Goal: Check status: Check status

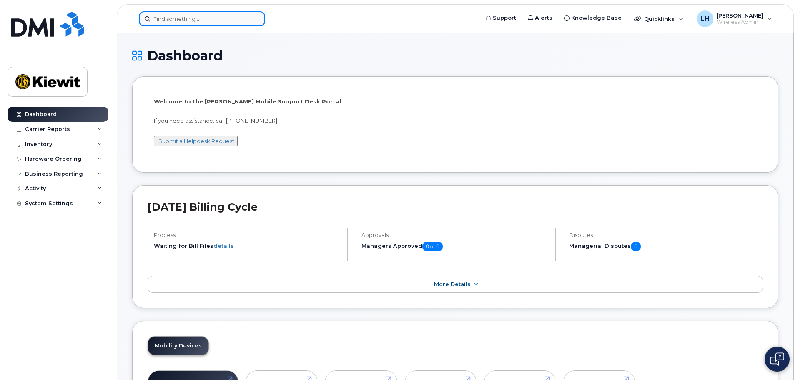
click at [207, 21] on input at bounding box center [202, 18] width 126 height 15
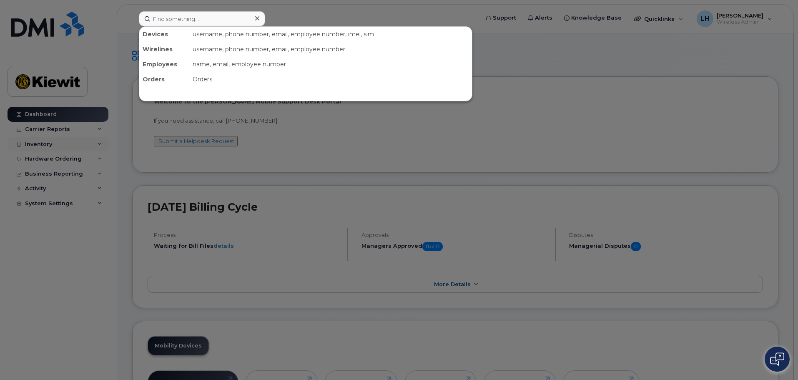
drag, startPoint x: 81, startPoint y: 140, endPoint x: 76, endPoint y: 141, distance: 4.8
click at [80, 141] on div at bounding box center [399, 190] width 798 height 380
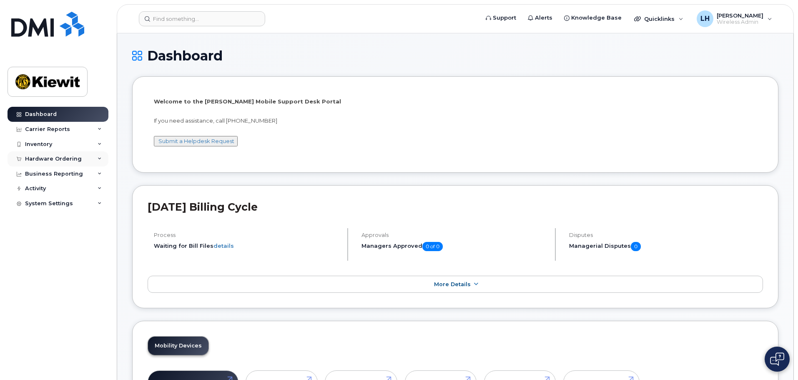
click at [59, 163] on div "Hardware Ordering" at bounding box center [58, 158] width 101 height 15
click at [60, 188] on link "Orders" at bounding box center [65, 190] width 86 height 16
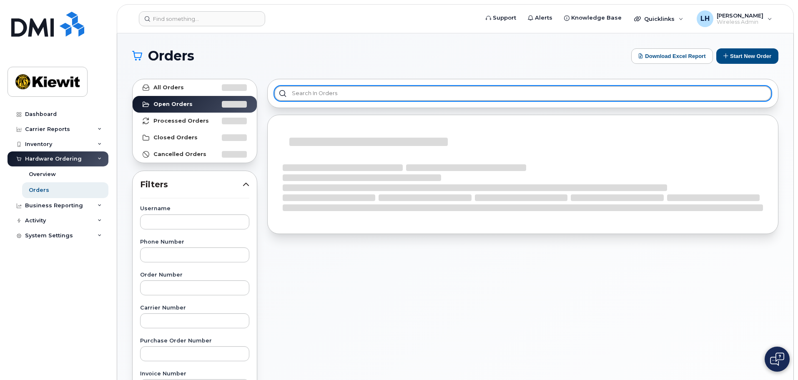
click at [325, 96] on input "text" at bounding box center [522, 93] width 497 height 15
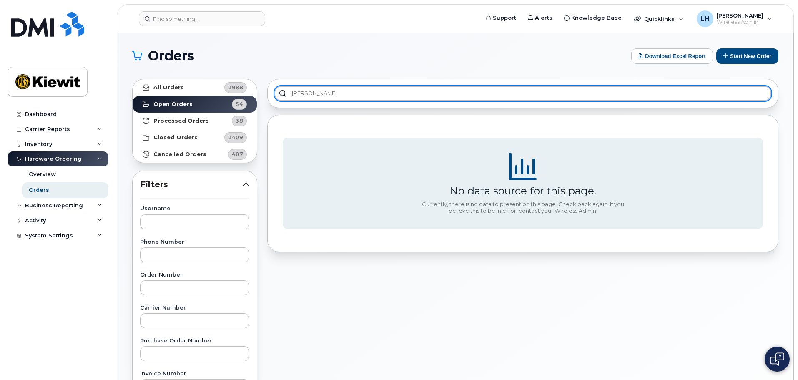
drag, startPoint x: 331, startPoint y: 93, endPoint x: 85, endPoint y: 80, distance: 246.0
click at [117, 82] on div "Support Alerts Knowledge Base Quicklinks Suspend / Cancel Device Change SIM Car…" at bounding box center [455, 351] width 676 height 636
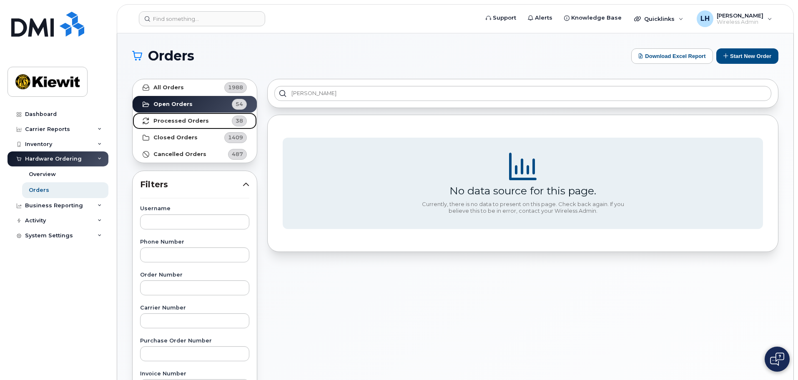
click at [180, 128] on link "Processed Orders 38" at bounding box center [195, 121] width 124 height 17
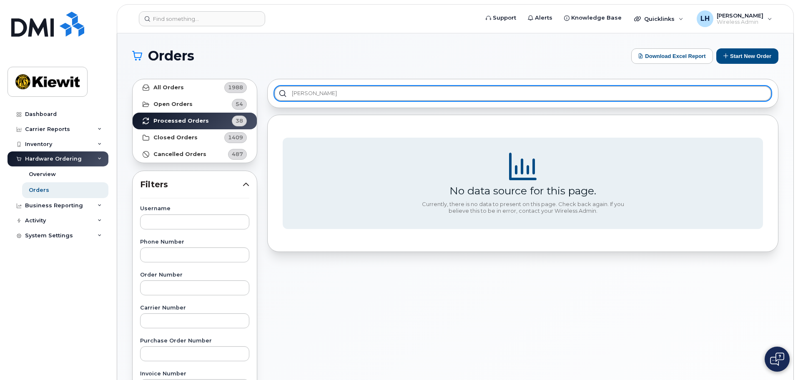
drag, startPoint x: 312, startPoint y: 95, endPoint x: 170, endPoint y: 72, distance: 144.1
click at [170, 72] on section "Orders Download Excel Report Start New Order All Orders 1988 Open Orders 54 Pro…" at bounding box center [455, 353] width 646 height 611
type input "[PERSON_NAME]"
drag, startPoint x: 312, startPoint y: 96, endPoint x: 199, endPoint y: 73, distance: 115.8
click at [199, 73] on section "Orders Download Excel Report Start New Order All Orders 1988 Open Orders 54 Pro…" at bounding box center [455, 353] width 646 height 611
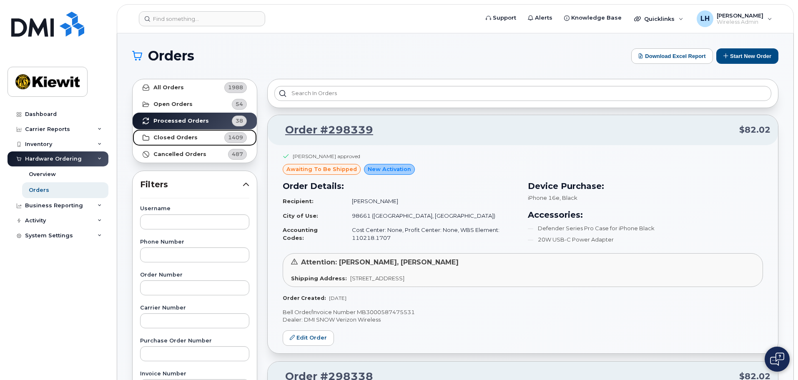
click at [201, 138] on link "Closed Orders 1409" at bounding box center [195, 137] width 124 height 17
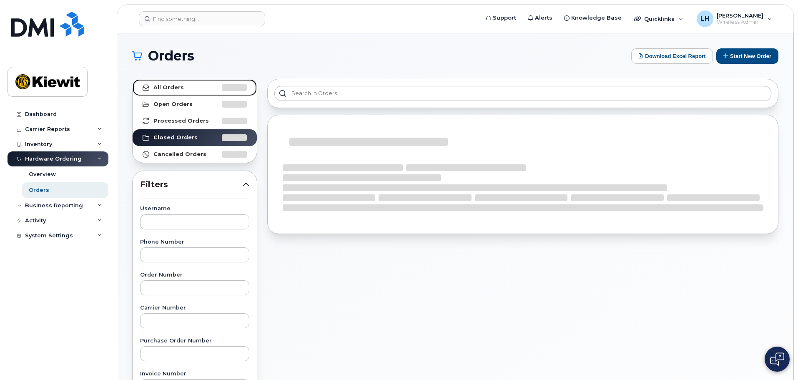
click at [201, 84] on link "All Orders" at bounding box center [195, 87] width 124 height 17
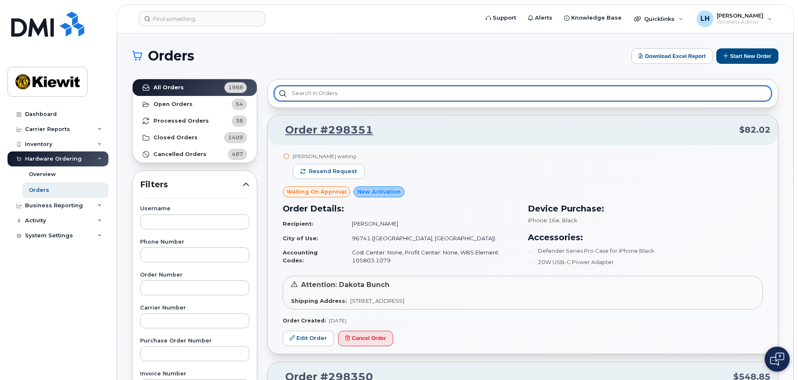
click at [300, 92] on input "text" at bounding box center [522, 93] width 497 height 15
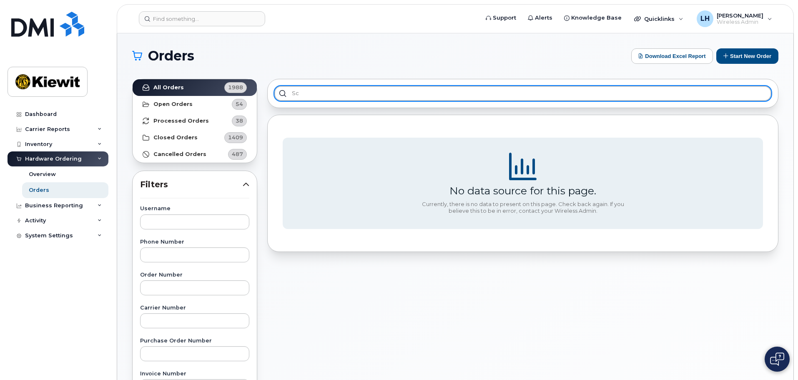
type input "s"
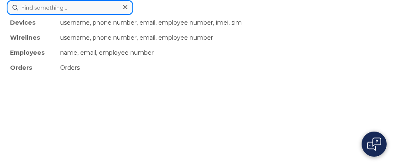
click at [113, 15] on div "Devices username, phone number, email, employee number, imei, sim Wirelines use…" at bounding box center [197, 7] width 381 height 15
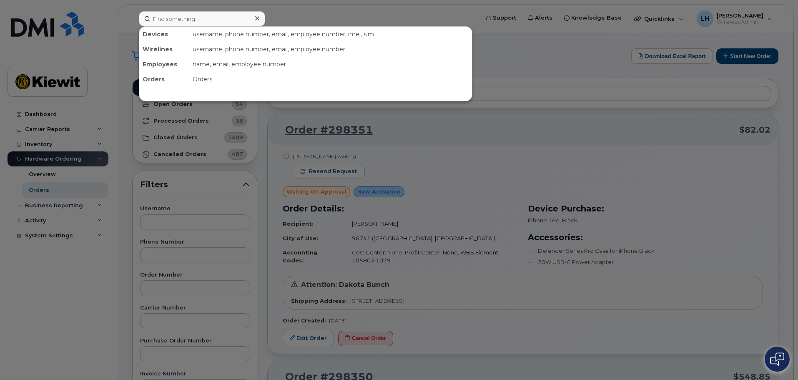
click at [376, 133] on div at bounding box center [399, 190] width 798 height 380
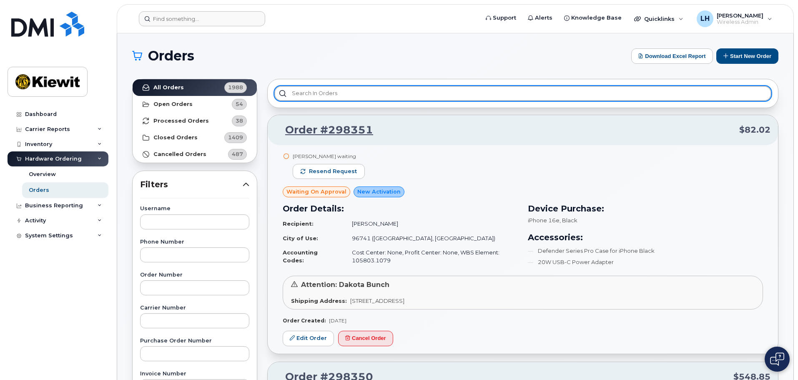
click at [306, 89] on input "text" at bounding box center [522, 93] width 497 height 15
paste input "CS0780355"
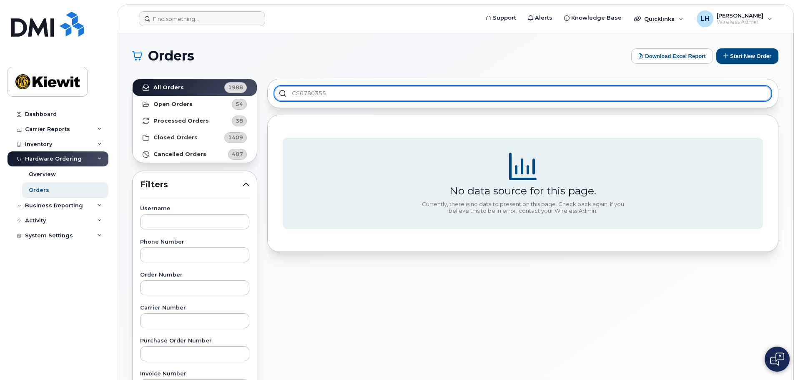
drag, startPoint x: 344, startPoint y: 95, endPoint x: 256, endPoint y: 96, distance: 87.6
click at [282, 97] on input "CS0780355" at bounding box center [522, 93] width 497 height 15
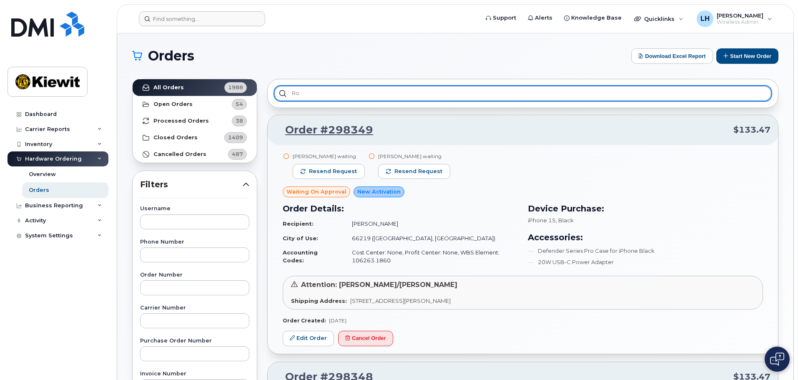
type input "r"
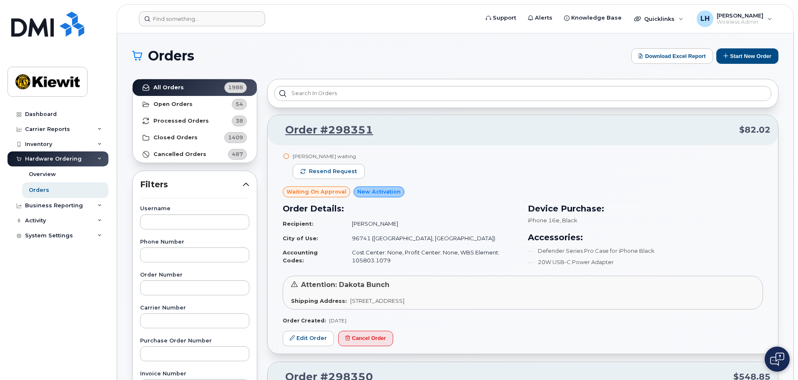
click at [181, 28] on header "Support Alerts Knowledge Base Quicklinks Suspend / Cancel Device Change SIM Car…" at bounding box center [455, 18] width 677 height 29
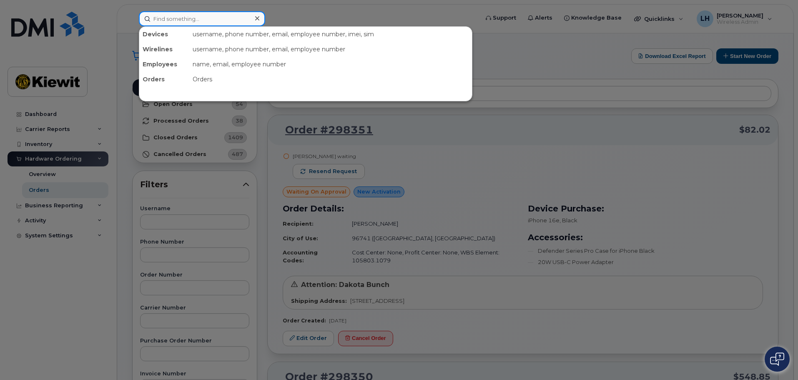
click at [186, 17] on input at bounding box center [202, 18] width 126 height 15
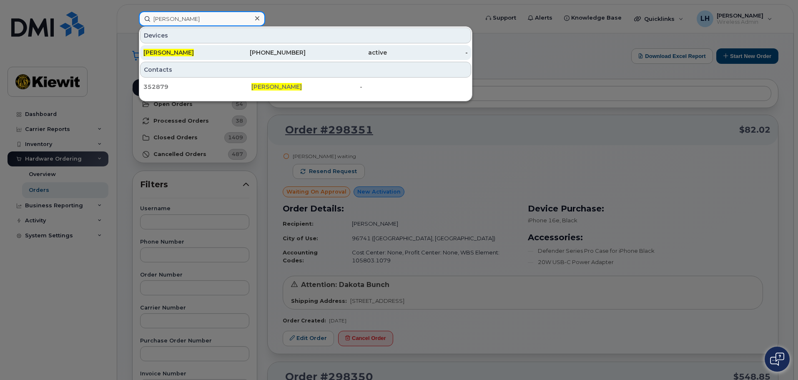
type input "[PERSON_NAME]"
click at [231, 57] on div "[PHONE_NUMBER]" at bounding box center [265, 52] width 81 height 15
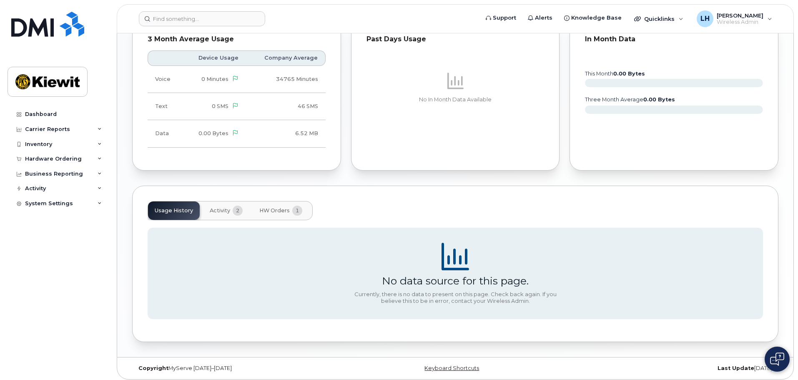
scroll to position [518, 0]
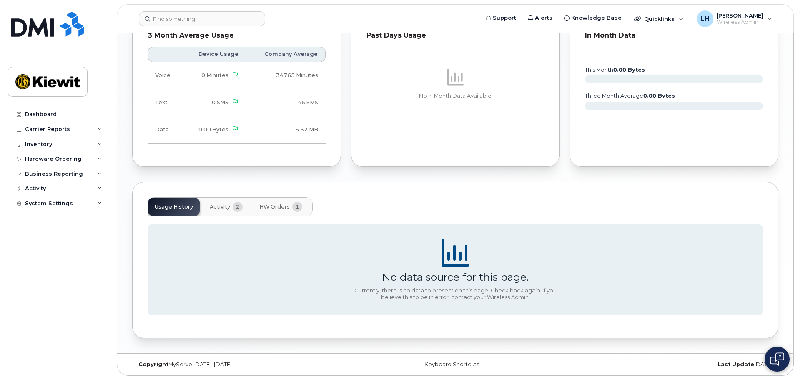
click at [238, 208] on span "2" at bounding box center [238, 207] width 10 height 10
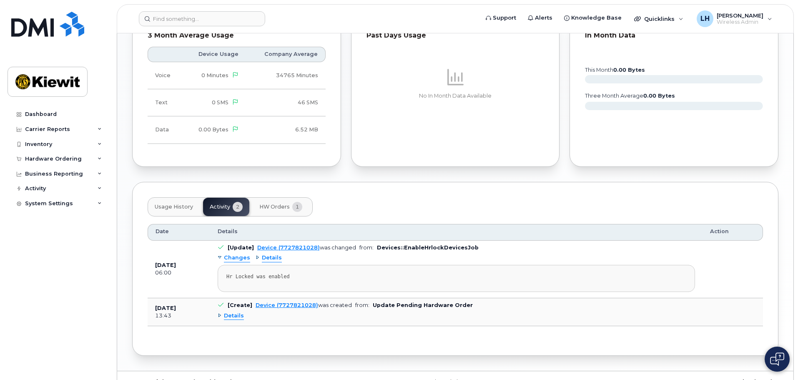
click at [269, 256] on span "Details" at bounding box center [272, 258] width 20 height 8
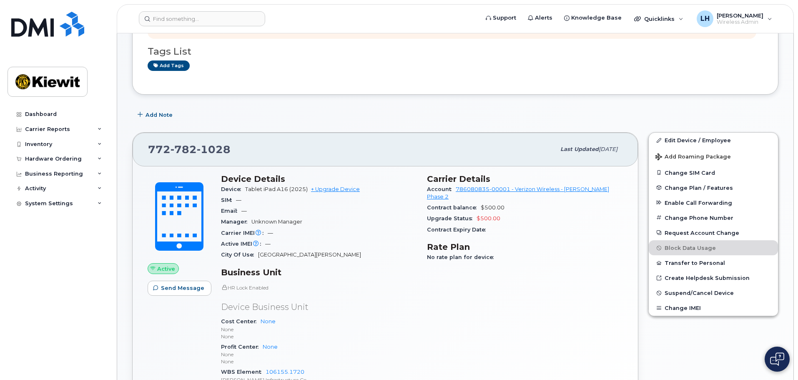
scroll to position [0, 0]
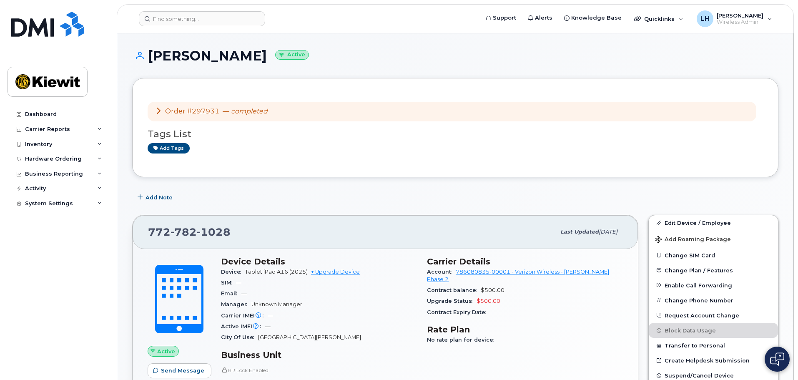
click at [212, 116] on div "Order #297931 — completed" at bounding box center [452, 112] width 609 height 20
click at [213, 111] on link "#297931" at bounding box center [203, 111] width 32 height 8
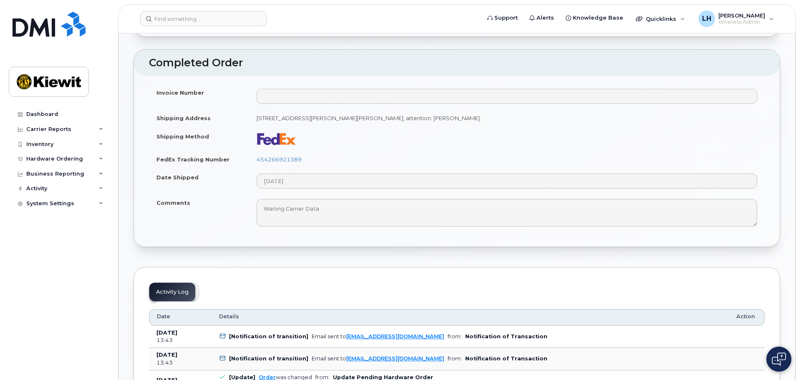
scroll to position [375, 0]
click at [289, 161] on td "454266921389" at bounding box center [505, 158] width 515 height 18
click at [289, 159] on link "454266921389" at bounding box center [277, 158] width 45 height 7
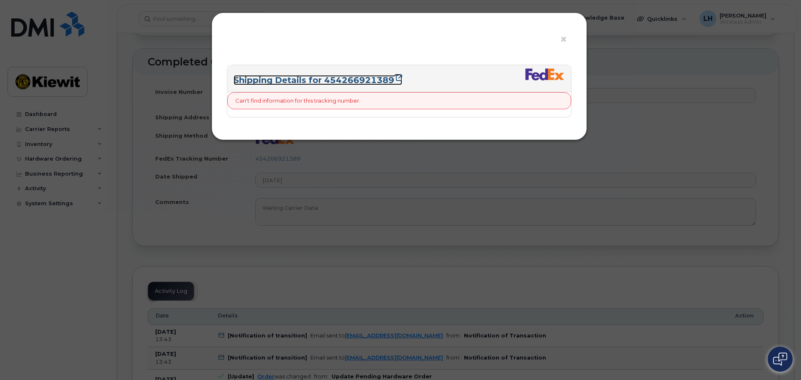
click at [352, 76] on link "Shipping Details for 454266921389" at bounding box center [318, 80] width 168 height 10
